Goal: Task Accomplishment & Management: Complete application form

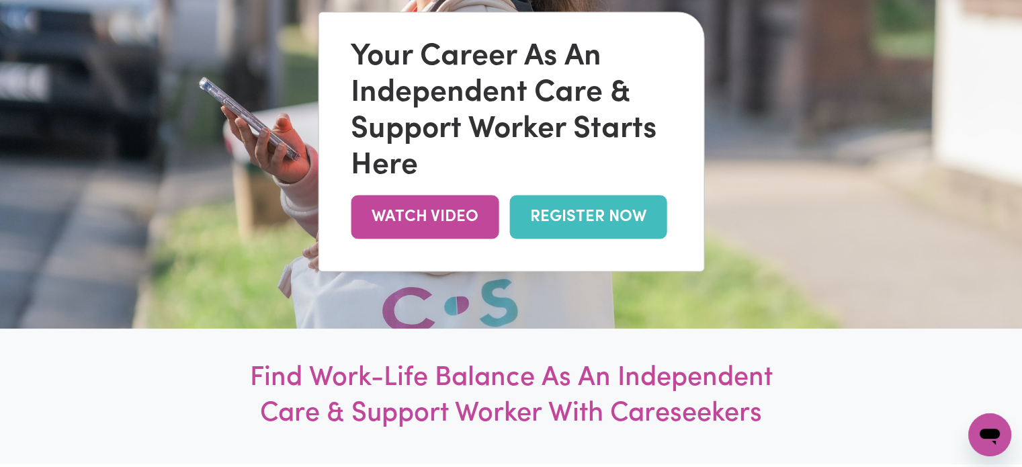
scroll to position [187, 0]
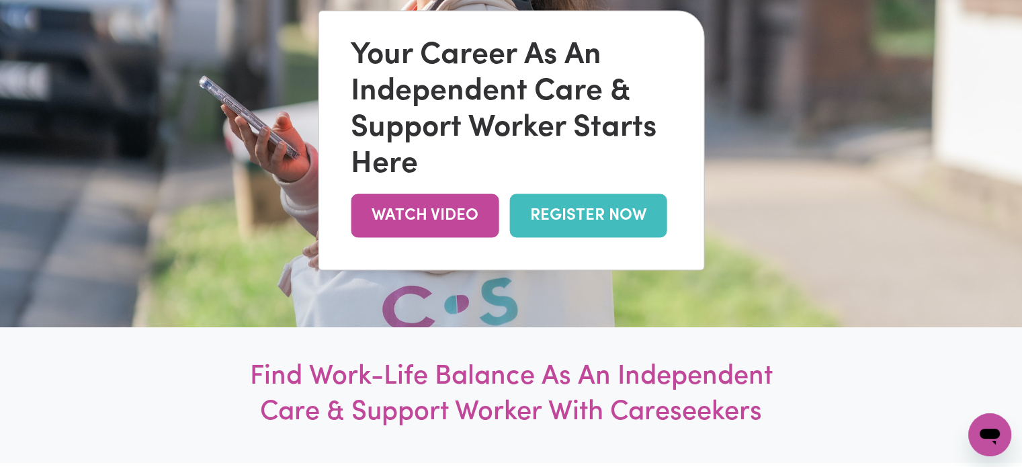
click at [557, 203] on link "REGISTER NOW" at bounding box center [587, 215] width 157 height 44
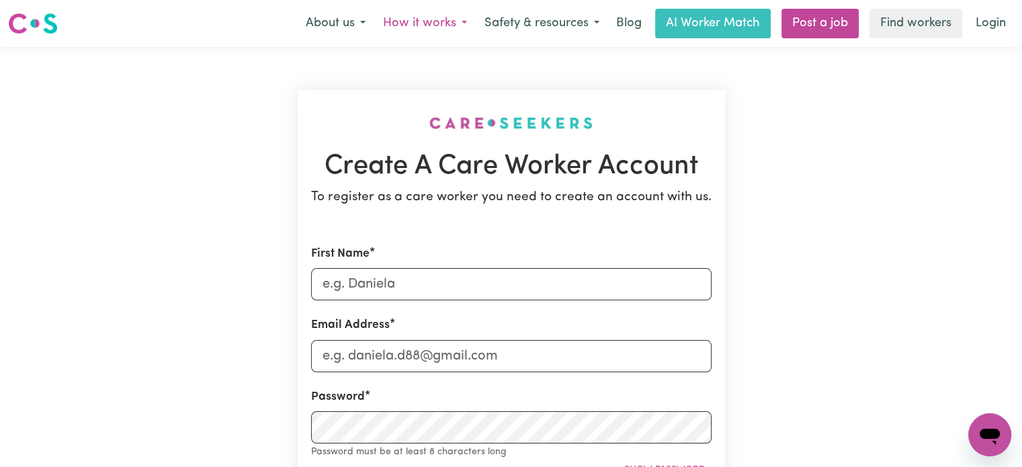
click at [460, 17] on button "How it works" at bounding box center [424, 23] width 101 height 28
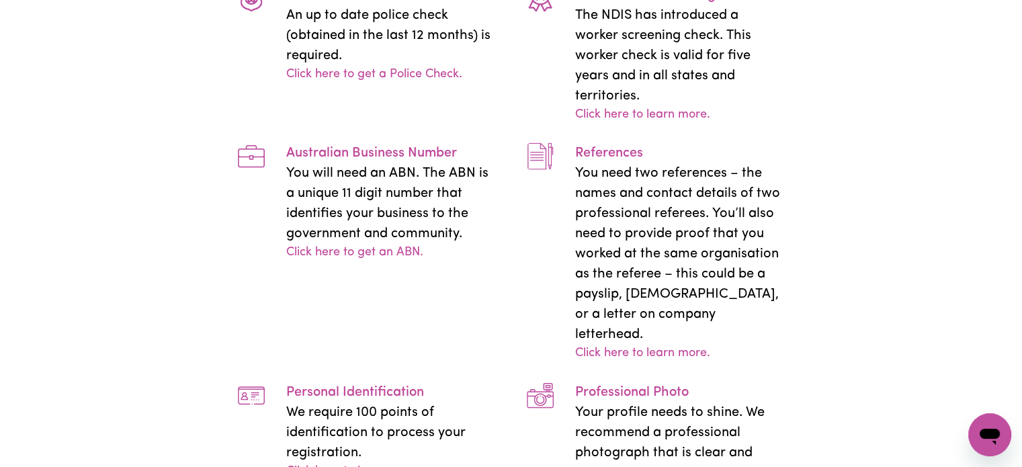
scroll to position [2828, 0]
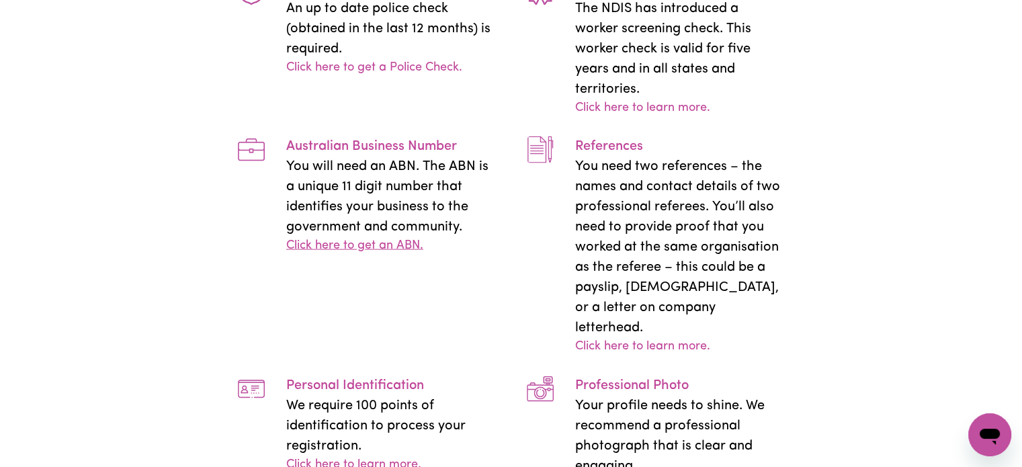
click at [322, 237] on link "Click here to get an ABN." at bounding box center [354, 246] width 137 height 18
